Goal: Task Accomplishment & Management: Use online tool/utility

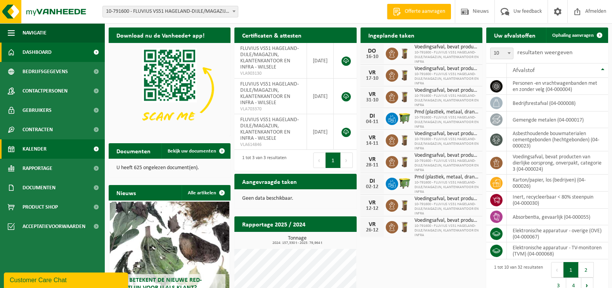
click at [38, 151] on span "Kalender" at bounding box center [34, 149] width 24 height 19
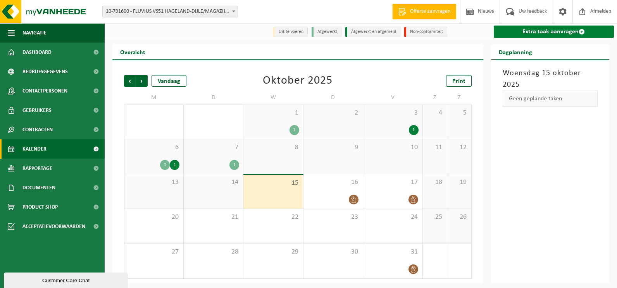
click at [553, 30] on link "Extra taak aanvragen" at bounding box center [554, 32] width 121 height 12
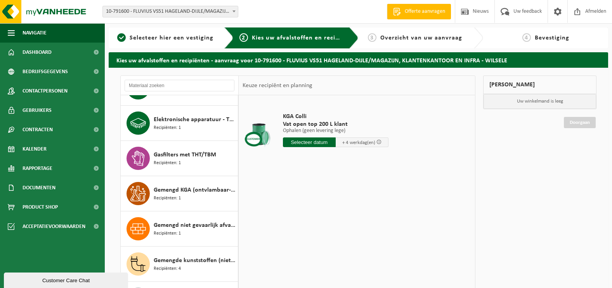
scroll to position [238, 0]
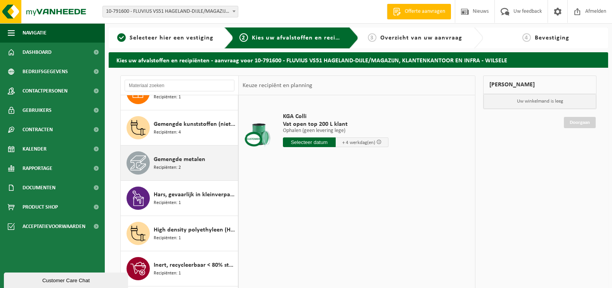
click at [184, 161] on span "Gemengde metalen" at bounding box center [180, 159] width 52 height 9
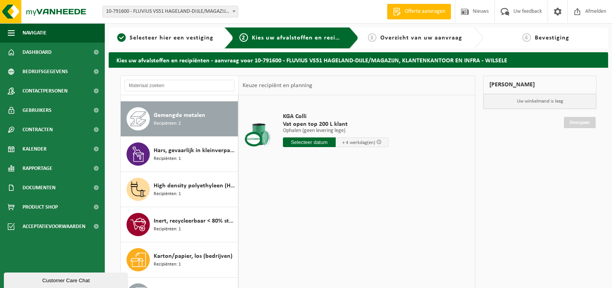
scroll to position [423, 0]
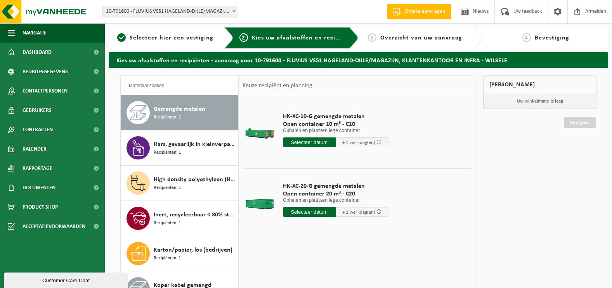
click at [308, 142] on input "text" at bounding box center [309, 143] width 53 height 10
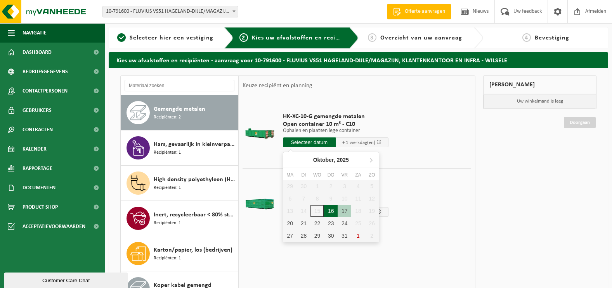
click at [330, 212] on div "16" at bounding box center [331, 211] width 14 height 12
type input "Van 2025-10-16"
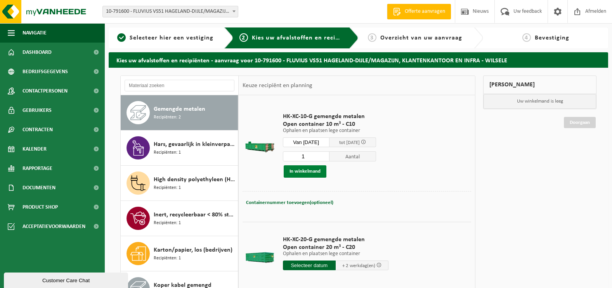
click at [304, 170] on button "In winkelmand" at bounding box center [304, 172] width 43 height 12
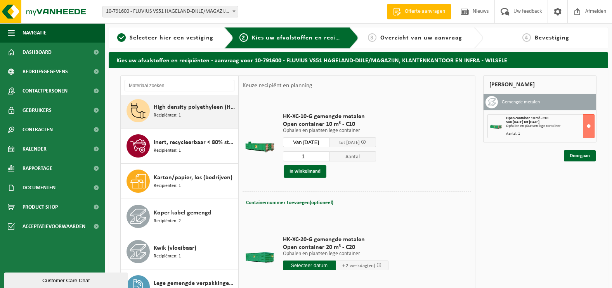
click at [177, 176] on span "Karton/papier, los (bedrijven)" at bounding box center [193, 177] width 79 height 9
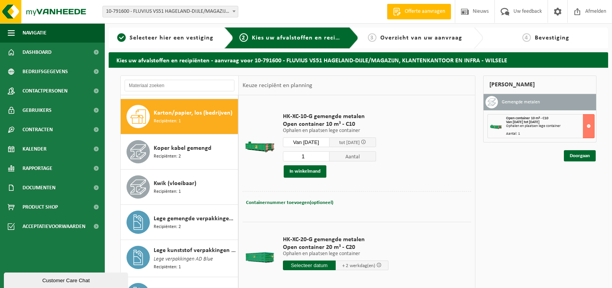
scroll to position [565, 0]
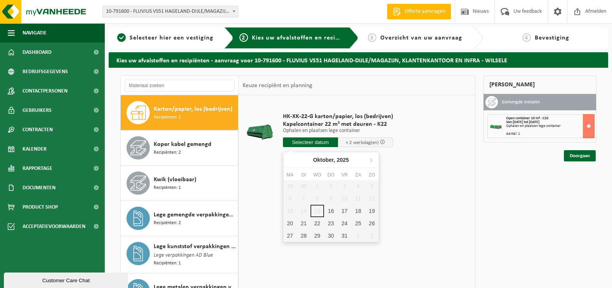
click at [311, 143] on input "text" at bounding box center [310, 143] width 55 height 10
click at [332, 209] on div "16" at bounding box center [331, 211] width 14 height 12
type input "Van 2025-10-16"
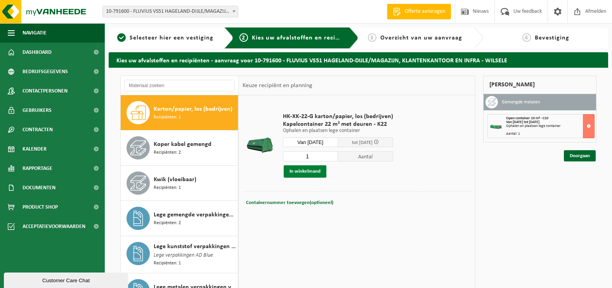
click at [296, 172] on button "In winkelmand" at bounding box center [304, 172] width 43 height 12
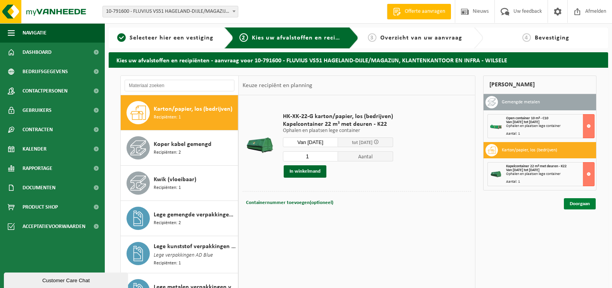
click at [583, 204] on link "Doorgaan" at bounding box center [579, 204] width 32 height 11
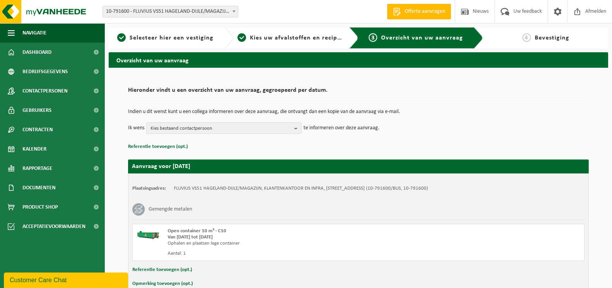
scroll to position [186, 0]
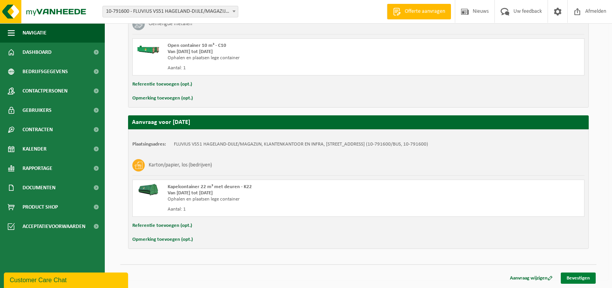
click at [582, 279] on link "Bevestigen" at bounding box center [577, 278] width 35 height 11
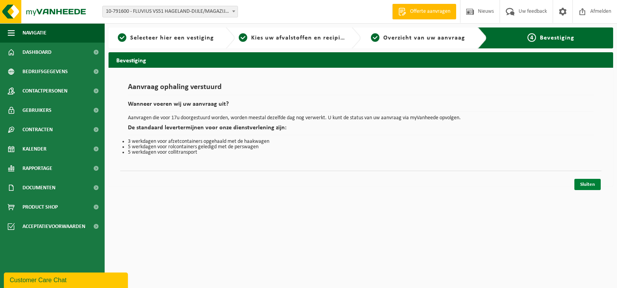
click at [585, 183] on link "Sluiten" at bounding box center [588, 184] width 26 height 11
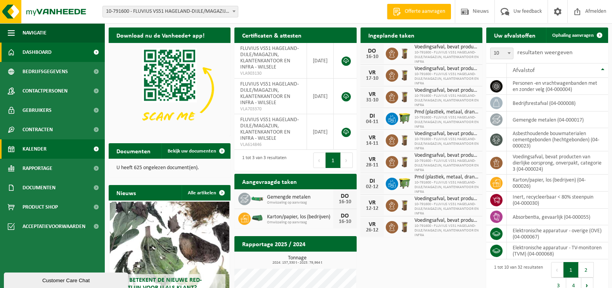
click at [49, 148] on link "Kalender" at bounding box center [52, 149] width 105 height 19
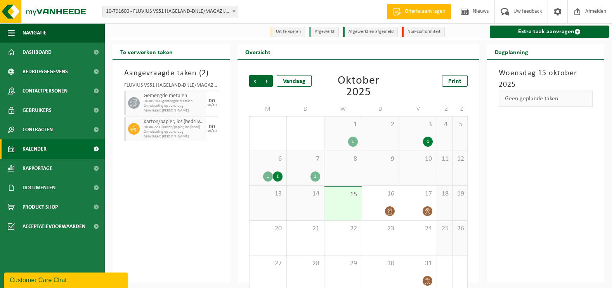
scroll to position [10, 0]
